Goal: Task Accomplishment & Management: Manage account settings

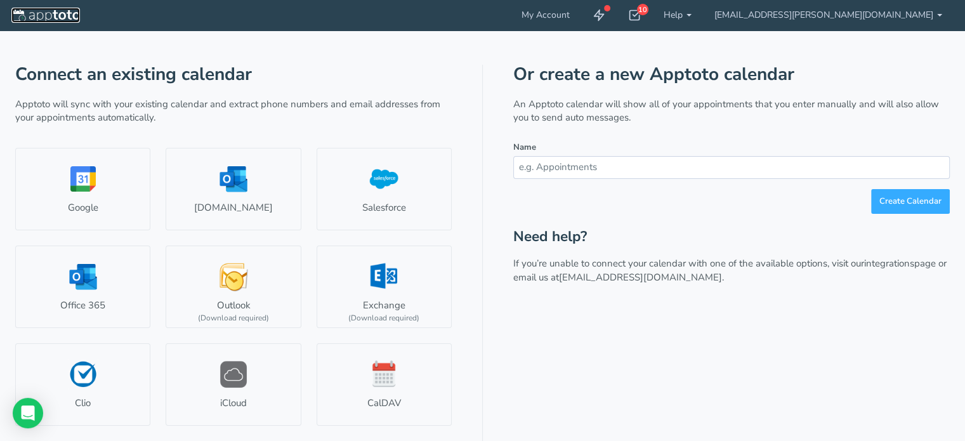
click at [67, 13] on img at bounding box center [45, 16] width 68 height 13
click at [944, 10] on link "[EMAIL_ADDRESS][PERSON_NAME][DOMAIN_NAME]" at bounding box center [828, 15] width 250 height 30
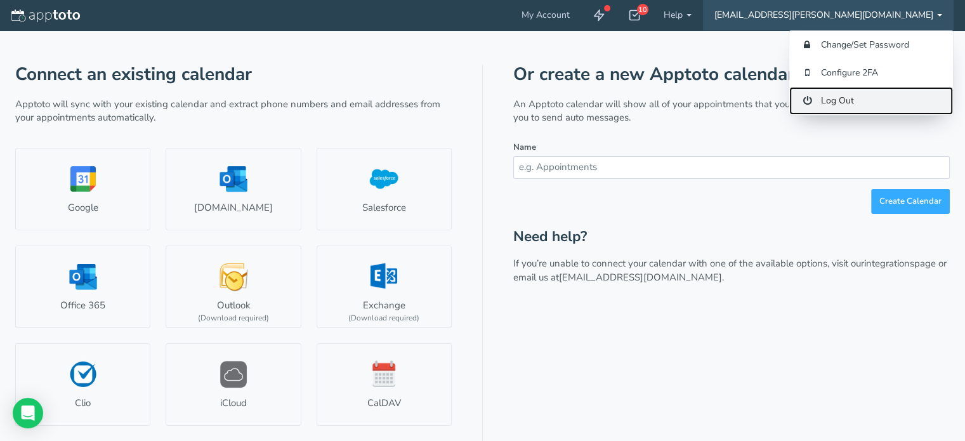
click at [835, 98] on link "Log Out" at bounding box center [871, 101] width 164 height 28
